Goal: Information Seeking & Learning: Find specific page/section

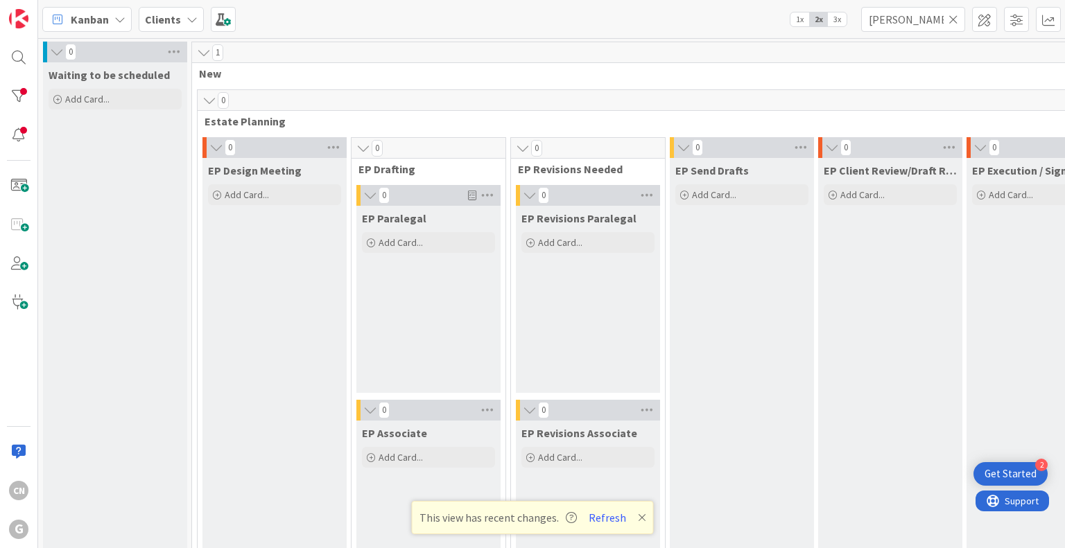
click at [777, 40] on div "Kanban Clients 1x 2x 3x [PERSON_NAME] 0 Waiting to be scheduled Add Card... 1 N…" at bounding box center [551, 274] width 1027 height 548
type input "[PERSON_NAME]"
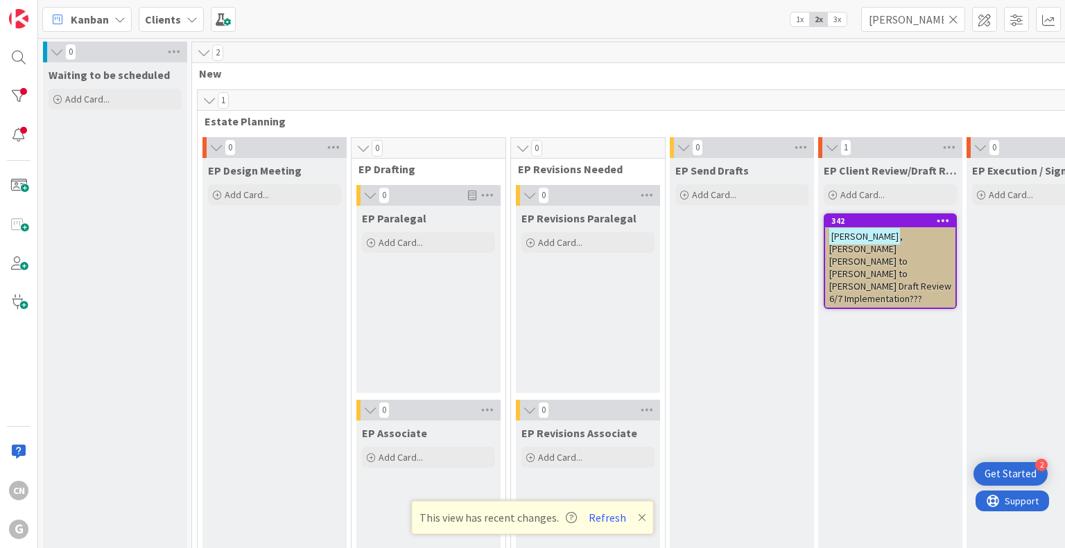
click at [887, 268] on span ", [PERSON_NAME] [PERSON_NAME] to [PERSON_NAME] to [PERSON_NAME] Draft Review 6/…" at bounding box center [890, 267] width 122 height 75
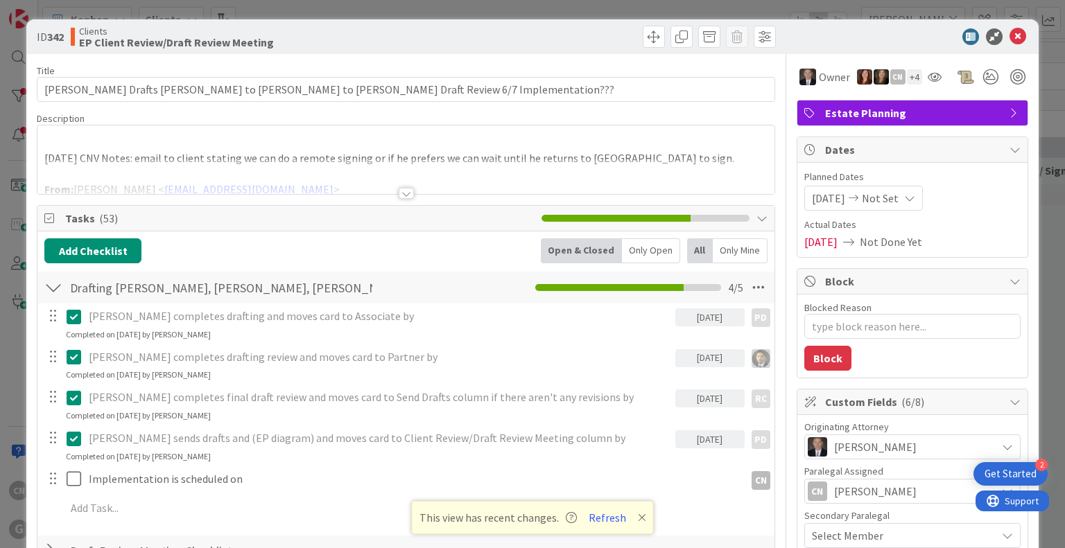
click at [400, 196] on div at bounding box center [406, 193] width 15 height 11
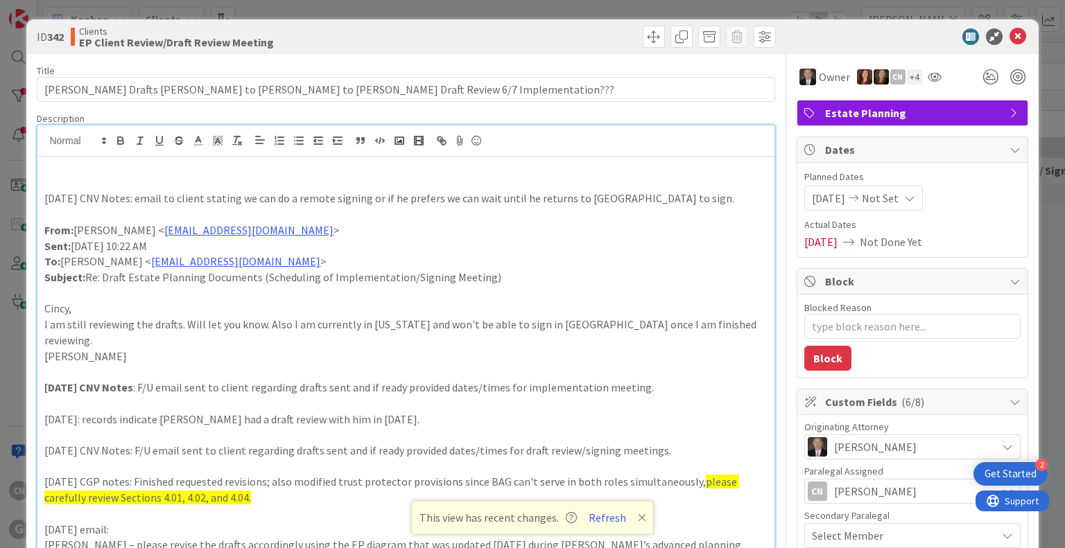
click at [89, 180] on p at bounding box center [405, 183] width 722 height 16
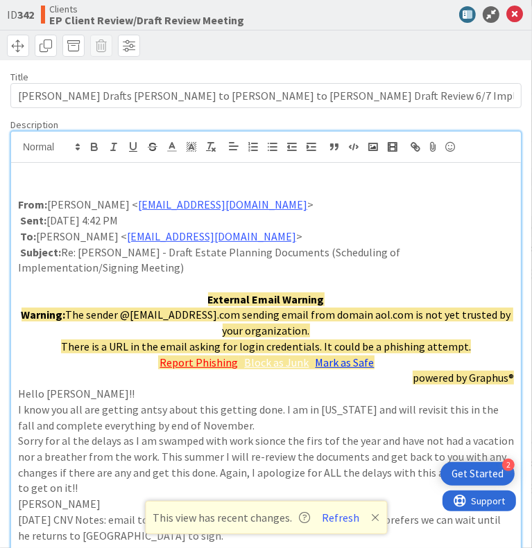
drag, startPoint x: 146, startPoint y: 310, endPoint x: 458, endPoint y: 401, distance: 325.1
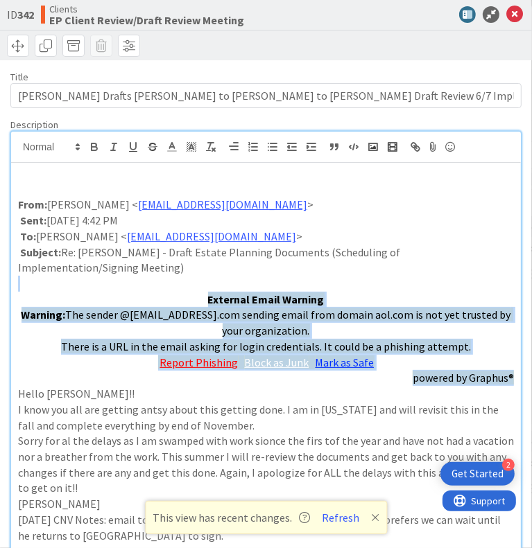
drag, startPoint x: 488, startPoint y: 393, endPoint x: 161, endPoint y: 309, distance: 337.8
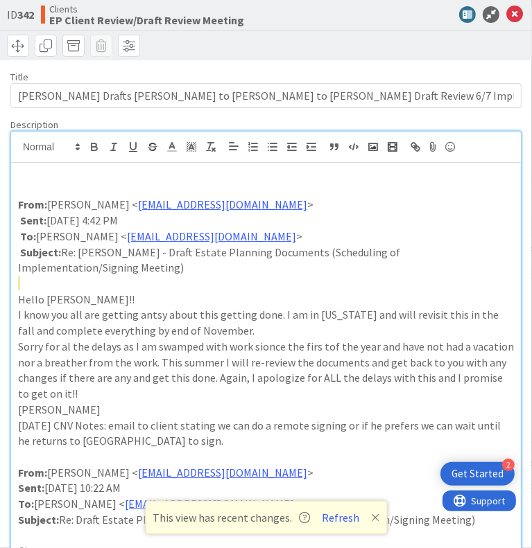
click at [125, 418] on p "[PERSON_NAME]" at bounding box center [266, 410] width 496 height 16
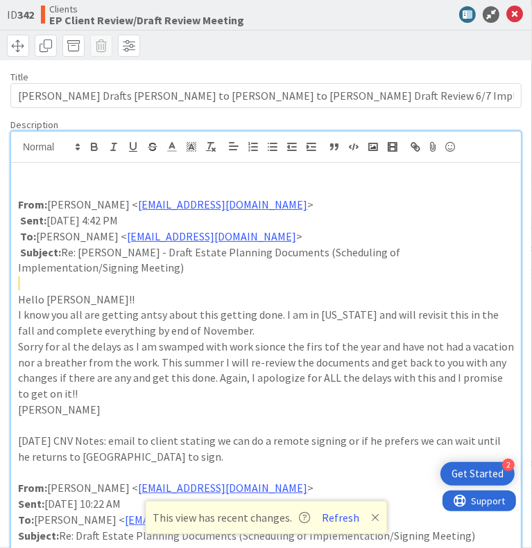
click at [116, 418] on p "[PERSON_NAME]" at bounding box center [266, 410] width 496 height 16
type textarea "x"
click at [89, 198] on p at bounding box center [266, 190] width 496 height 16
click at [122, 198] on p "[DATE] CNV Notes:" at bounding box center [266, 190] width 496 height 16
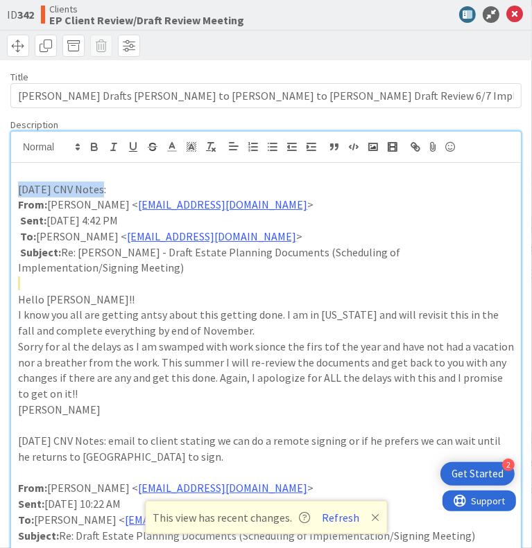
drag, startPoint x: 108, startPoint y: 211, endPoint x: 27, endPoint y: 216, distance: 81.3
click at [101, 153] on icon "button" at bounding box center [94, 147] width 12 height 12
click at [128, 198] on p "[DATE] CNV Notes :" at bounding box center [266, 190] width 496 height 16
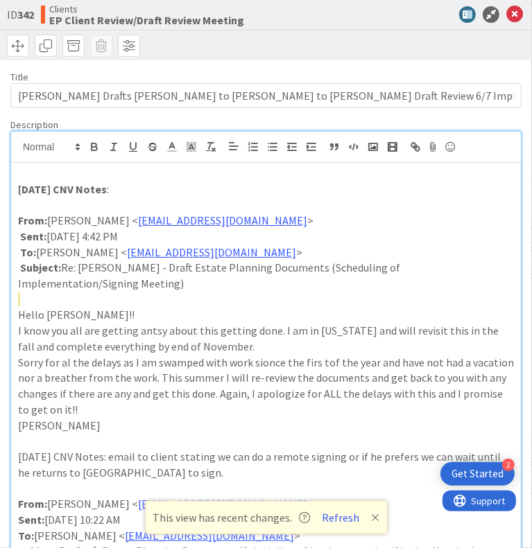
click at [122, 198] on p "[DATE] CNV Notes :" at bounding box center [266, 190] width 496 height 16
type textarea "x"
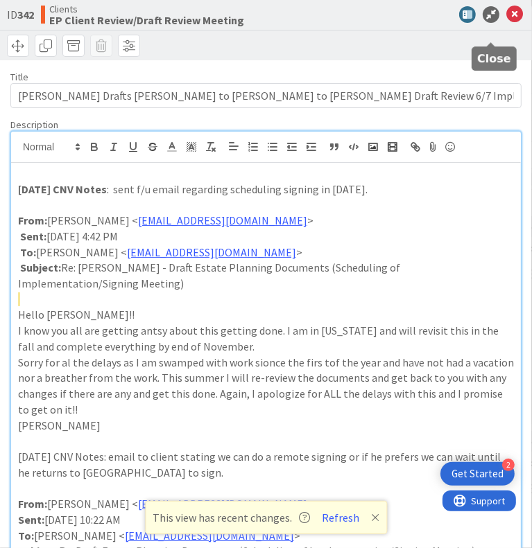
click at [506, 23] on icon at bounding box center [514, 14] width 17 height 17
